Goal: Information Seeking & Learning: Learn about a topic

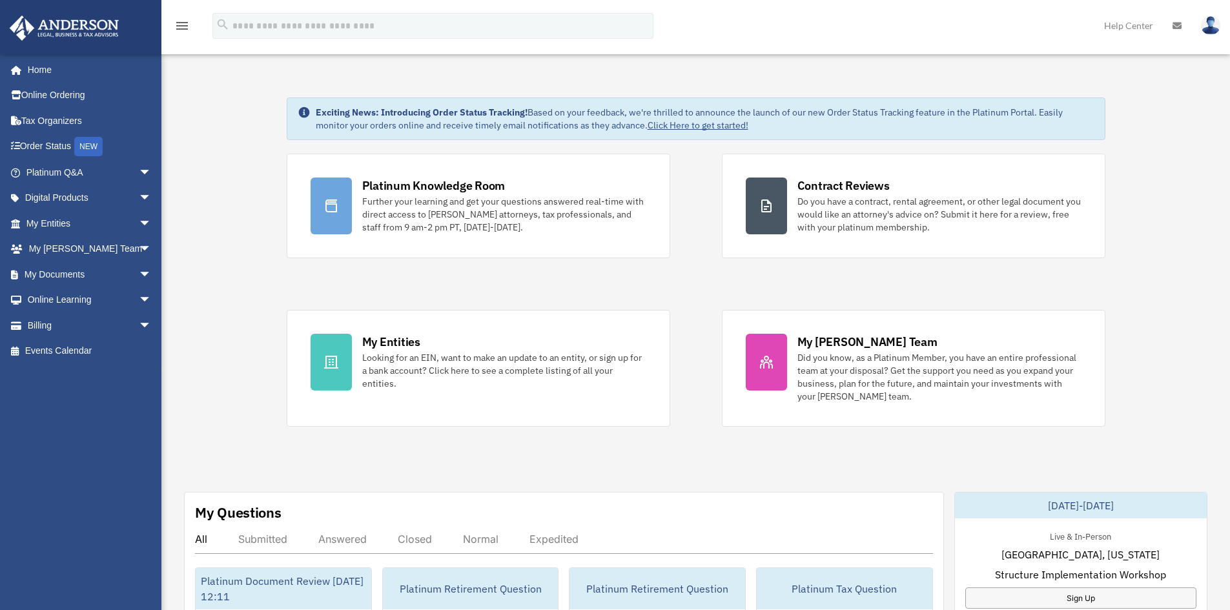
scroll to position [194, 0]
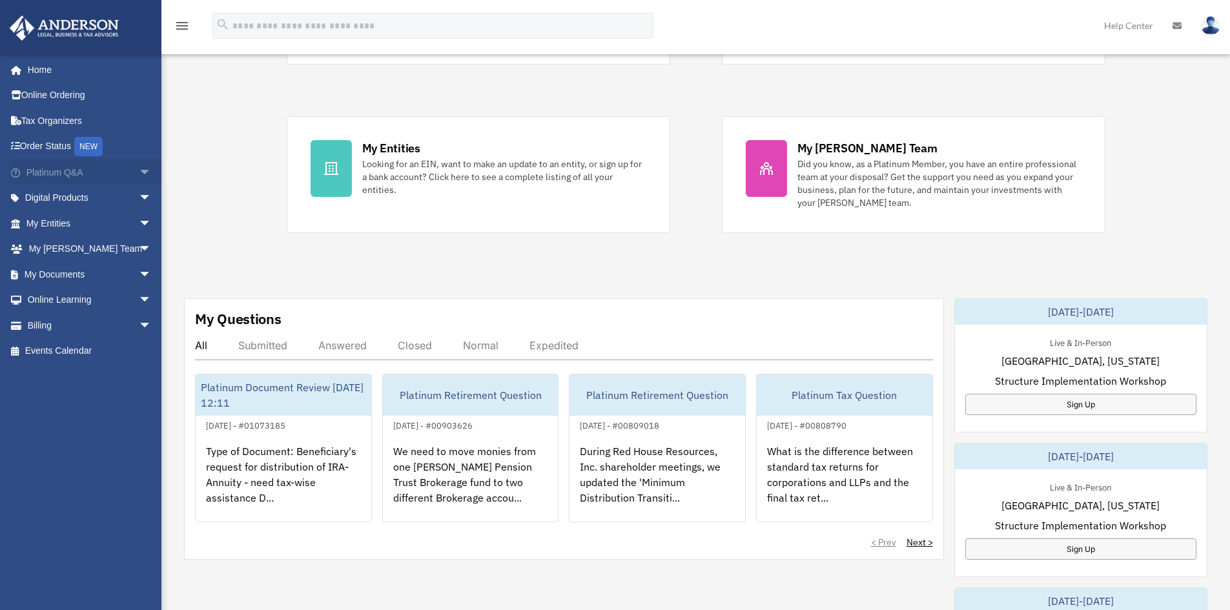
click at [76, 181] on link "Platinum Q&A arrow_drop_down" at bounding box center [90, 173] width 162 height 26
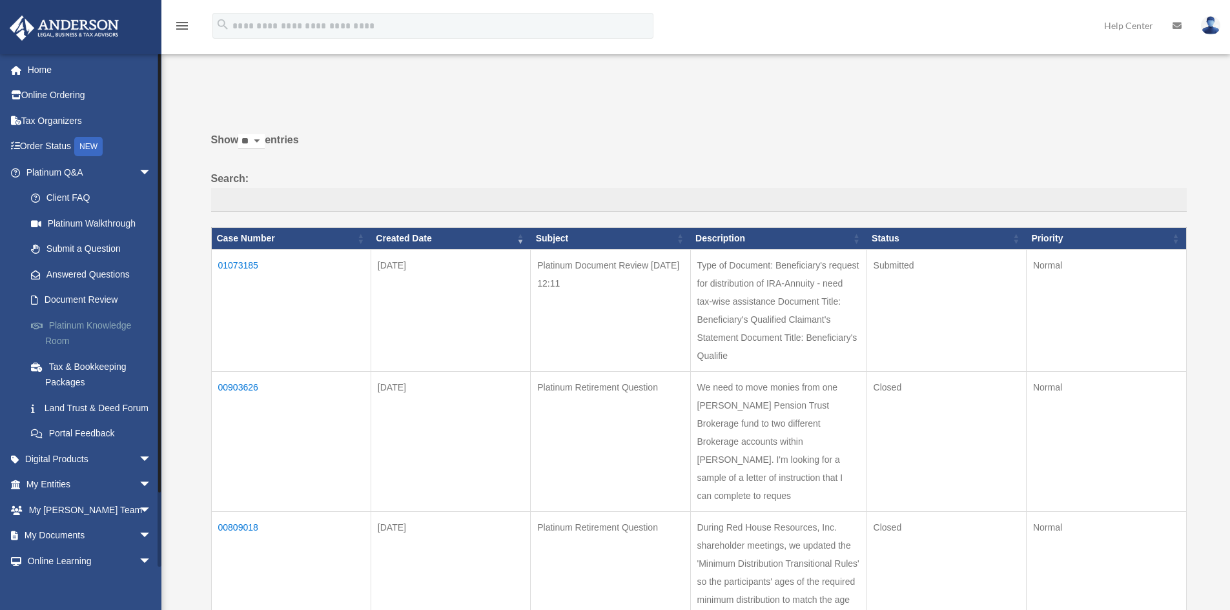
click at [74, 323] on link "Platinum Knowledge Room" at bounding box center [94, 333] width 153 height 41
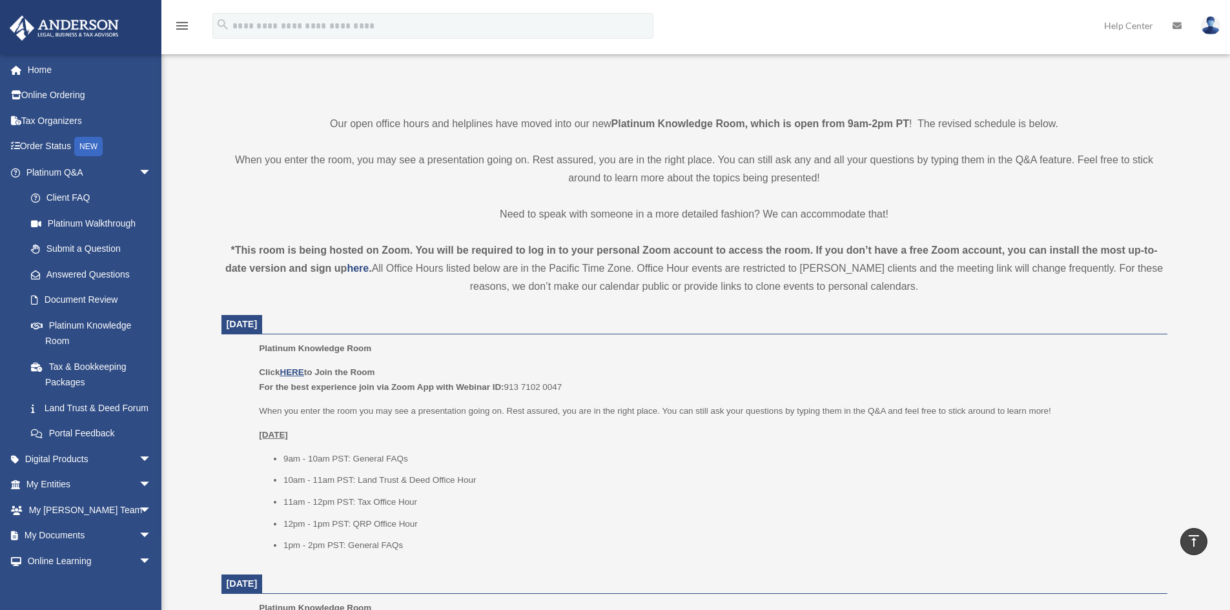
scroll to position [323, 0]
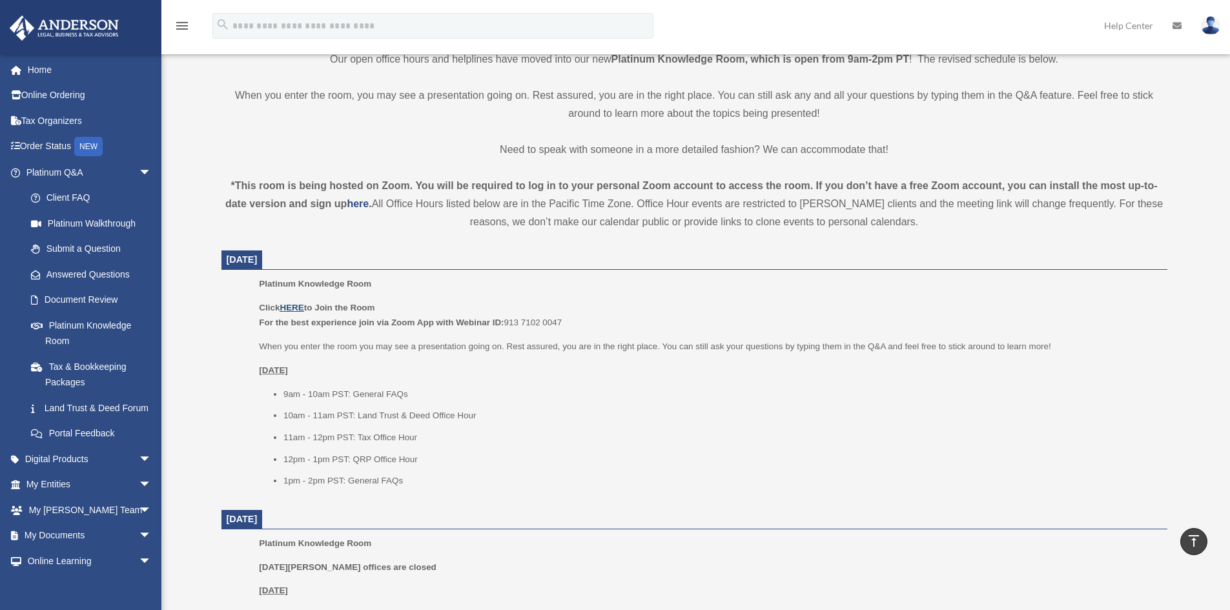
click at [293, 305] on u "HERE" at bounding box center [292, 308] width 24 height 10
